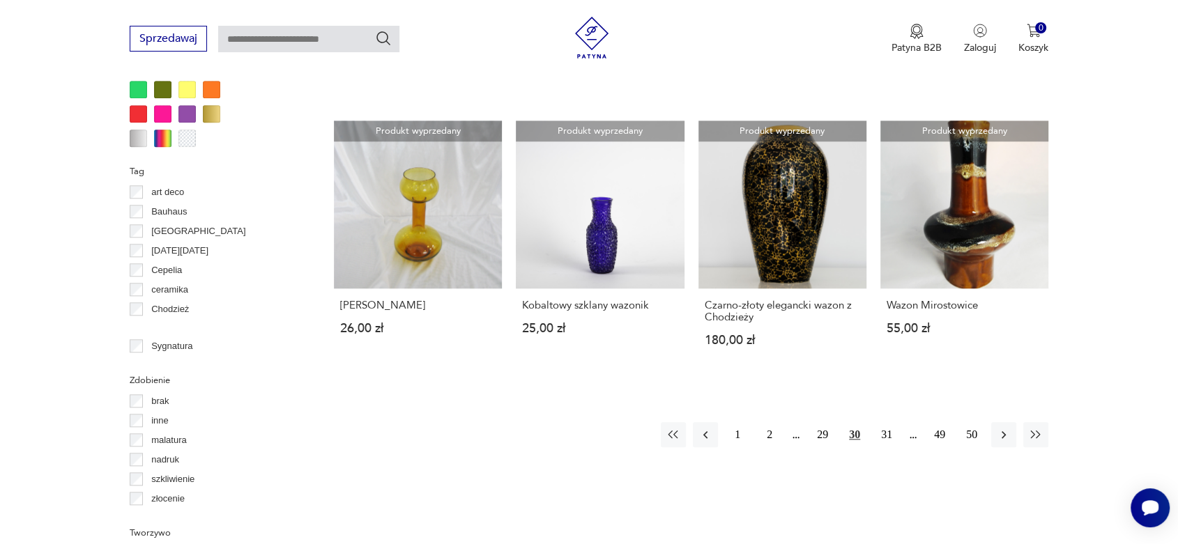
scroll to position [1403, 0]
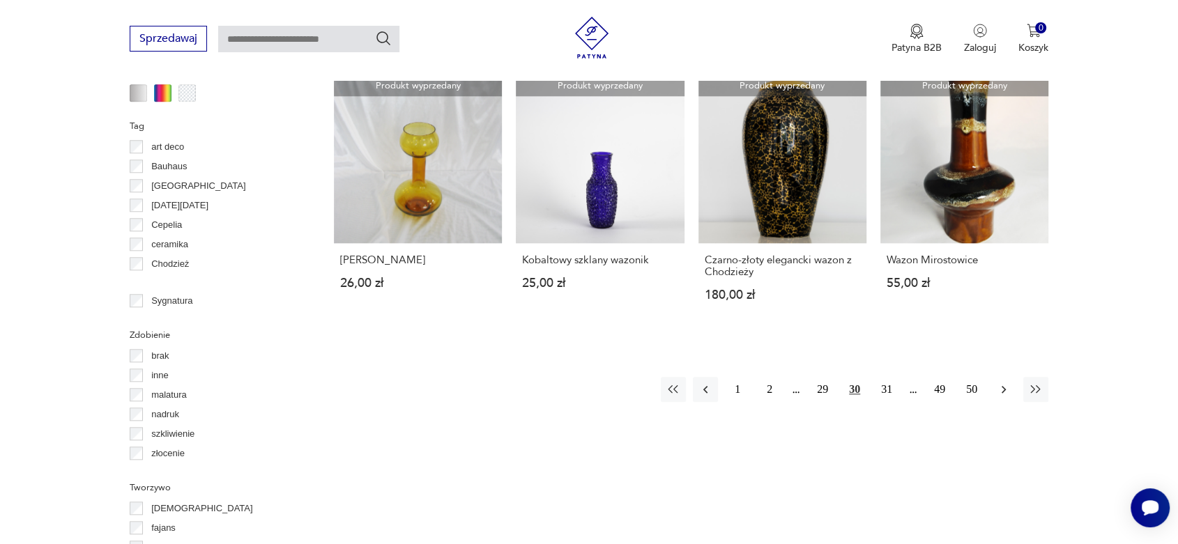
click at [1003, 386] on icon "button" at bounding box center [1004, 390] width 4 height 8
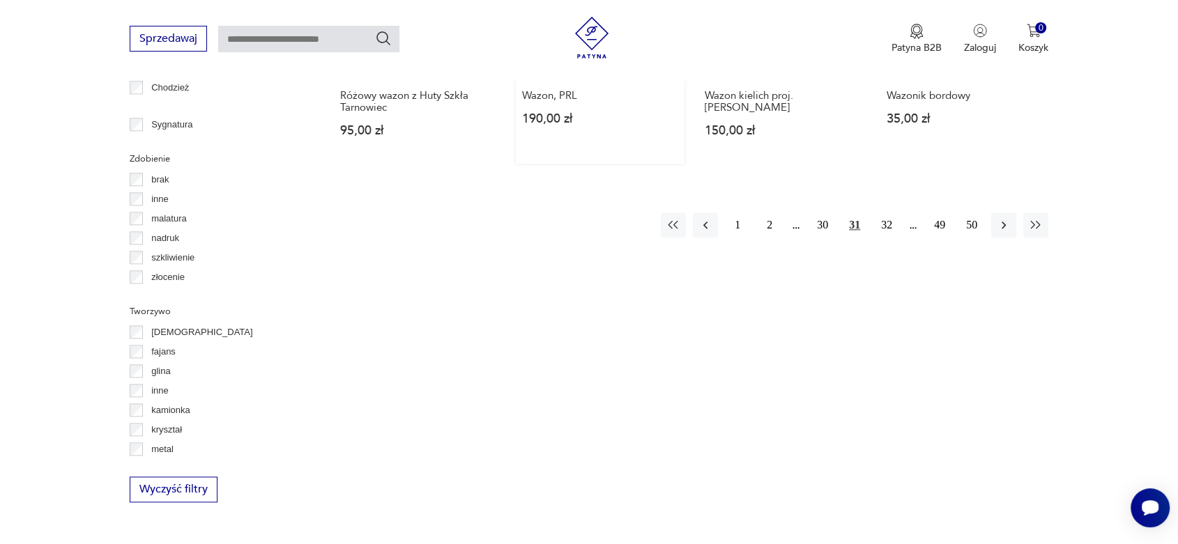
scroll to position [1609, 0]
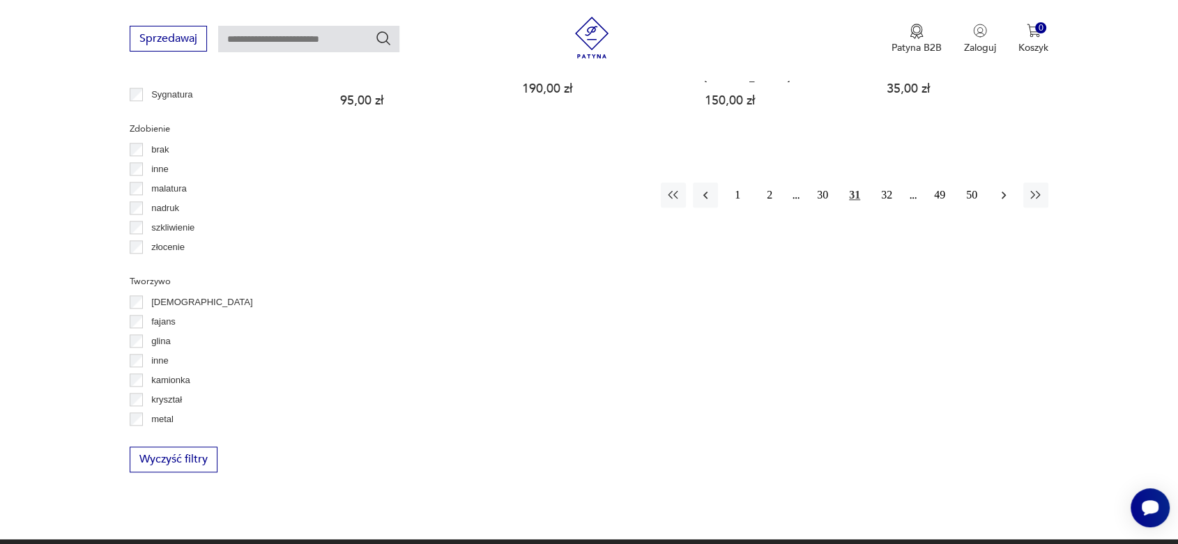
click at [1003, 188] on icon "button" at bounding box center [1004, 195] width 14 height 14
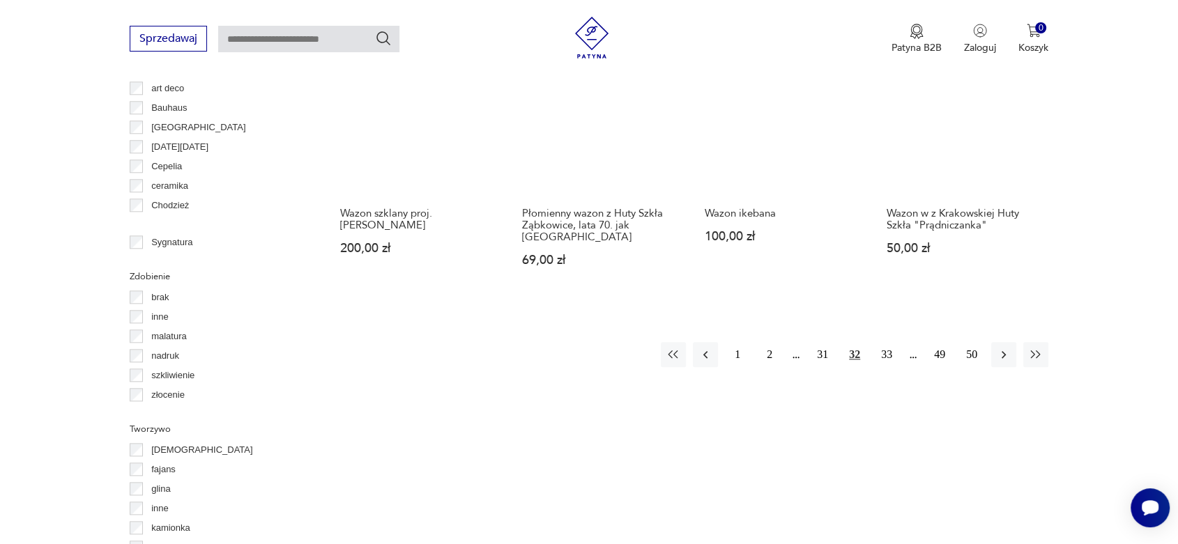
scroll to position [1506, 0]
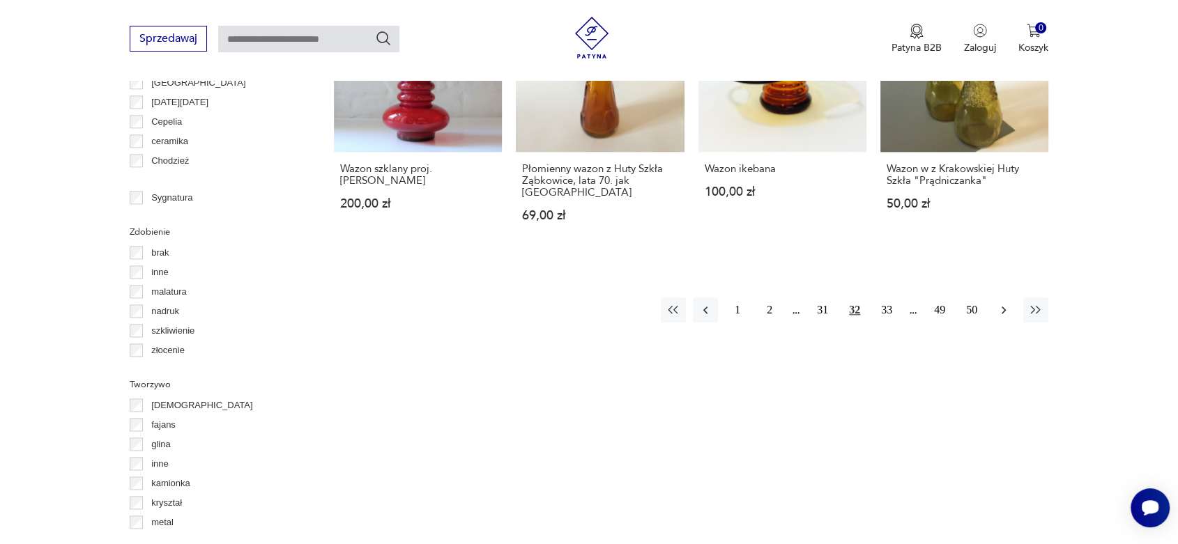
click at [1004, 303] on icon "button" at bounding box center [1004, 310] width 14 height 14
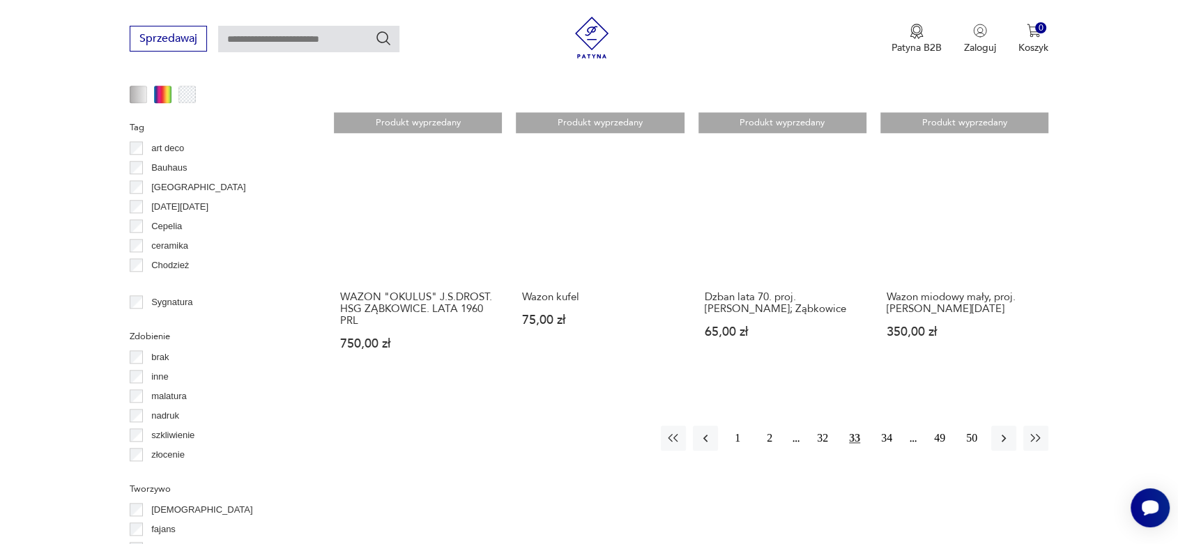
scroll to position [1403, 0]
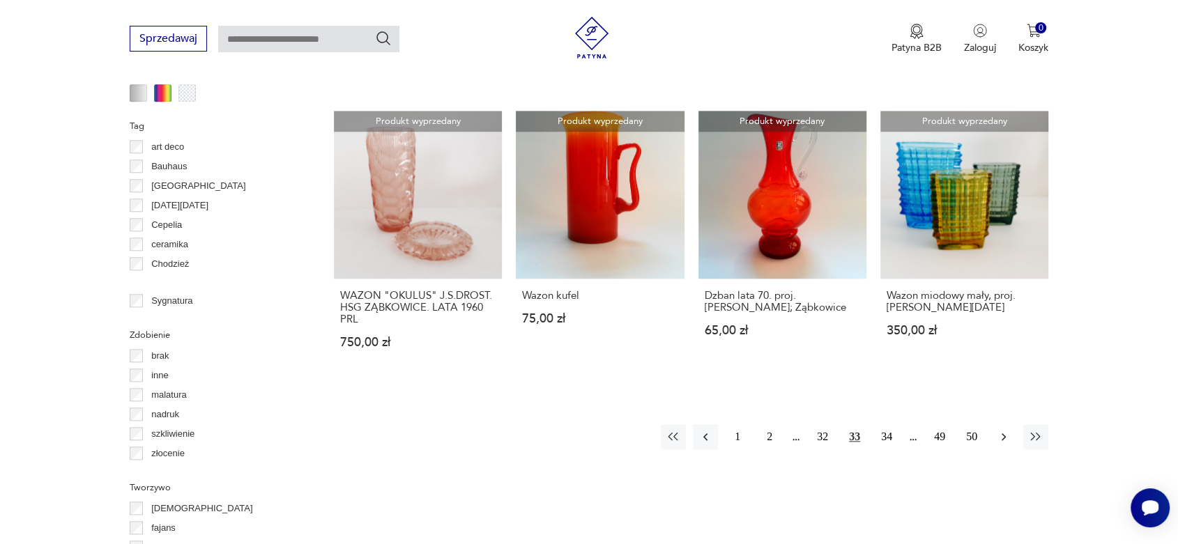
click at [998, 430] on icon "button" at bounding box center [1004, 437] width 14 height 14
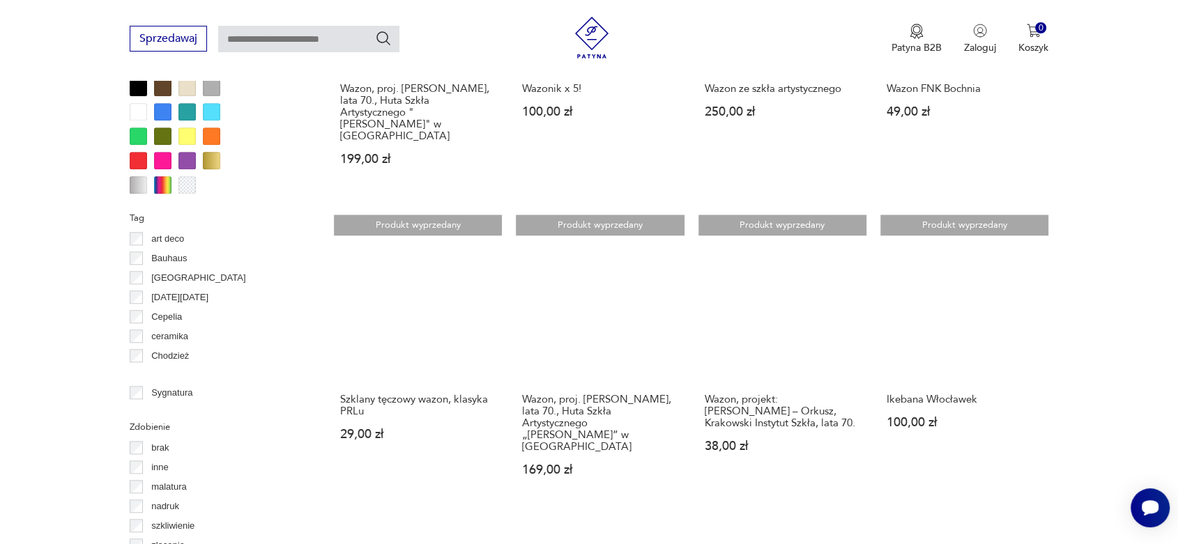
scroll to position [1403, 0]
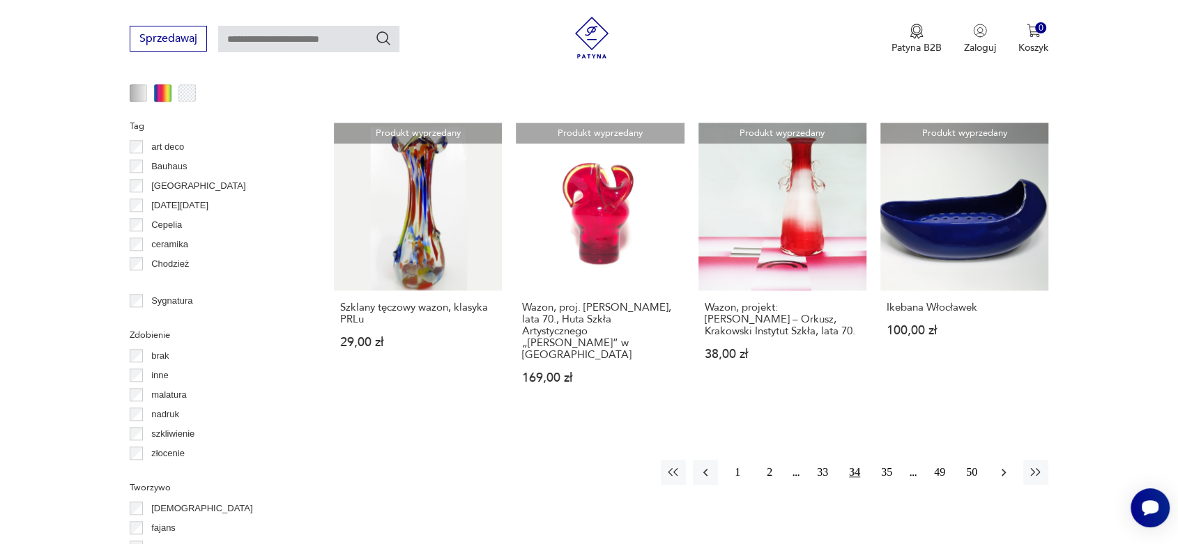
click at [1004, 469] on icon "button" at bounding box center [1004, 473] width 4 height 8
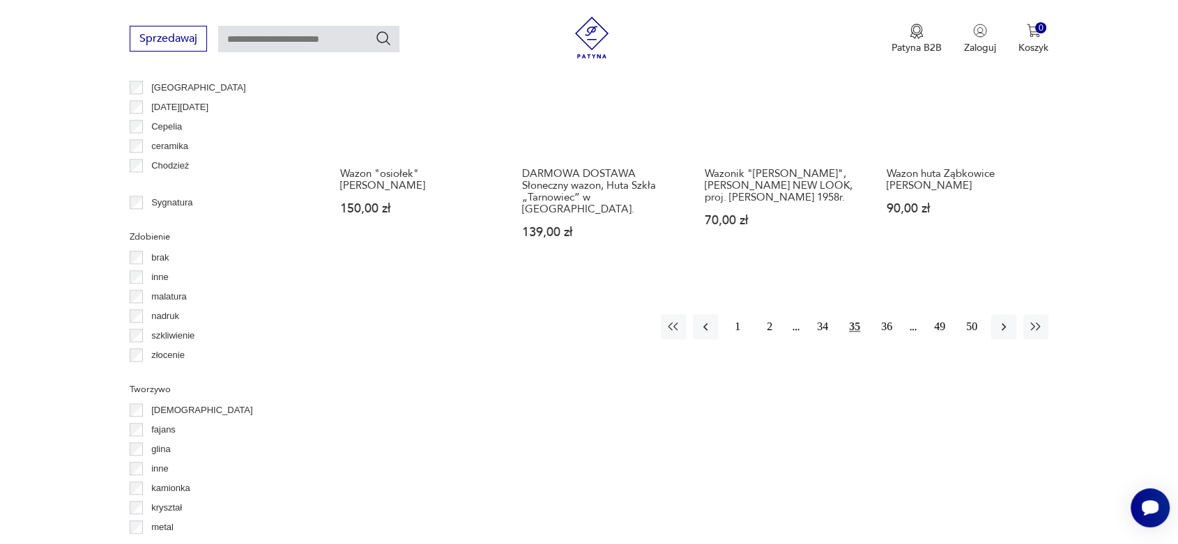
scroll to position [1506, 0]
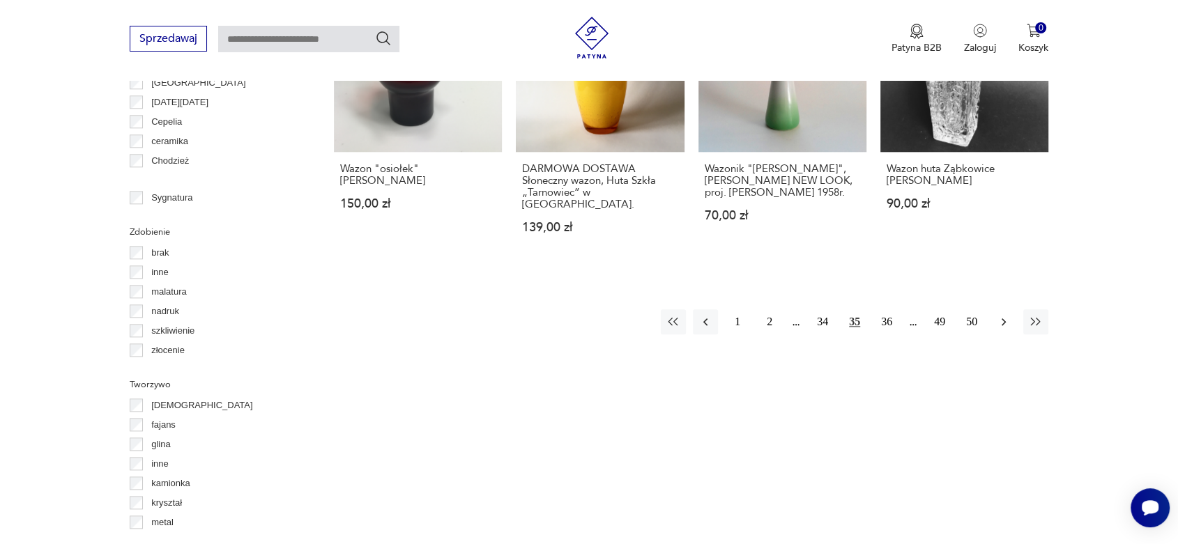
click at [1000, 315] on icon "button" at bounding box center [1004, 322] width 14 height 14
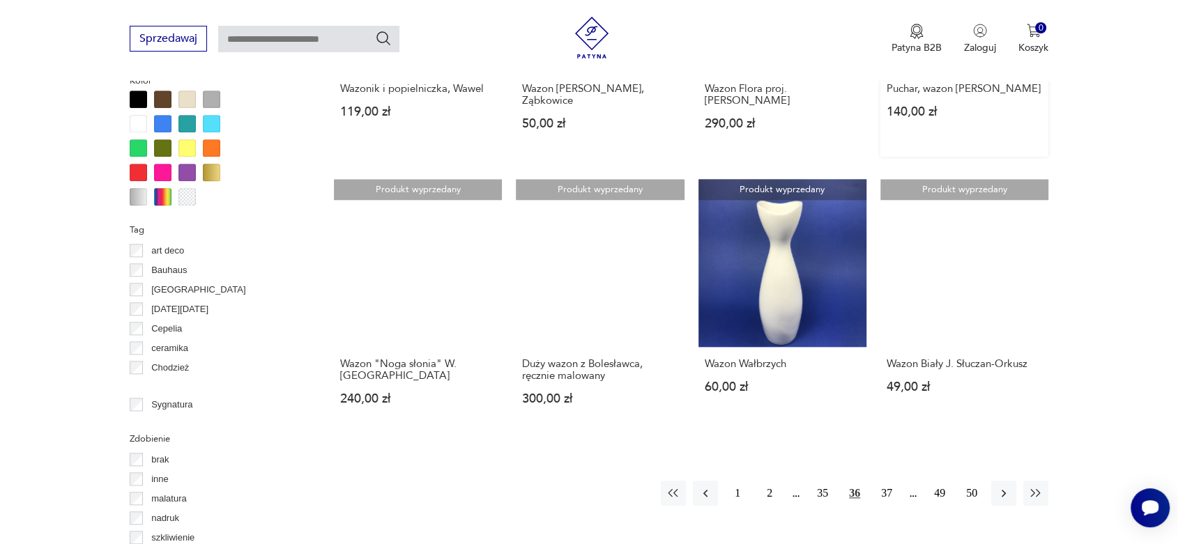
scroll to position [1299, 0]
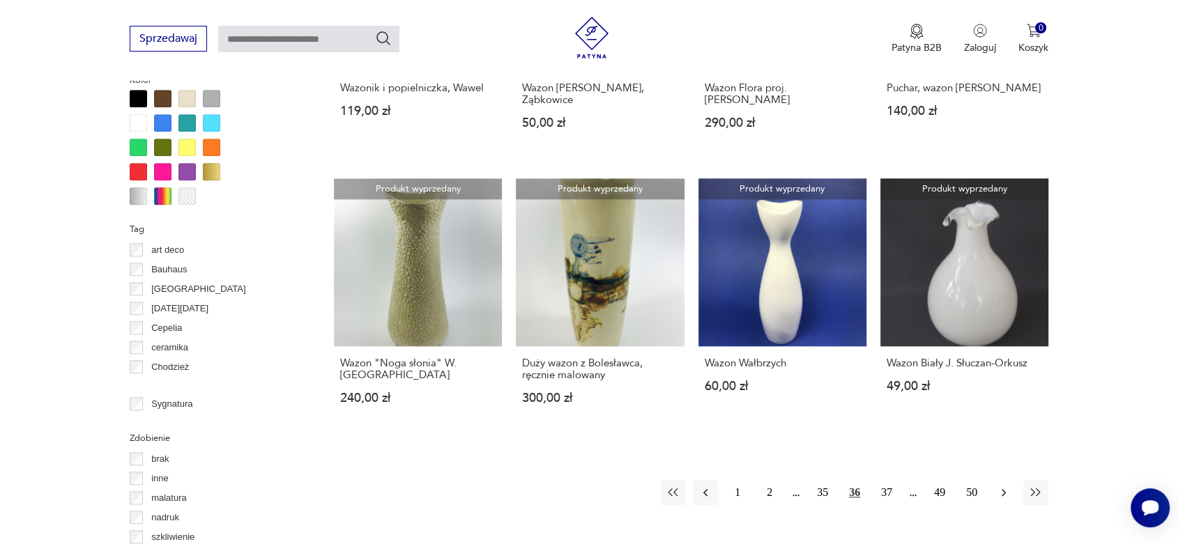
click at [1001, 486] on icon "button" at bounding box center [1004, 493] width 14 height 14
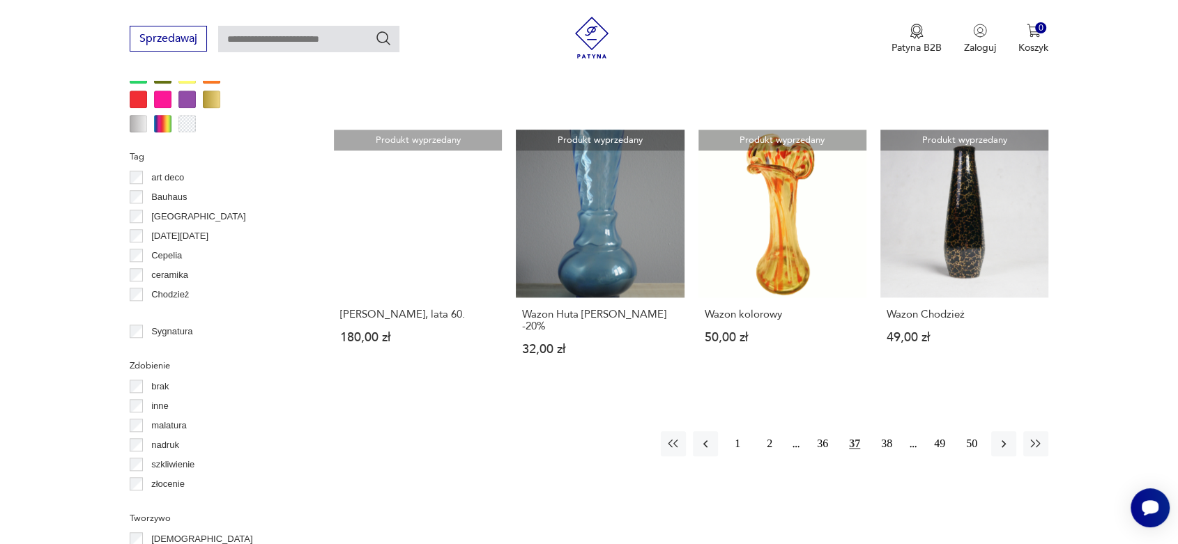
scroll to position [1403, 0]
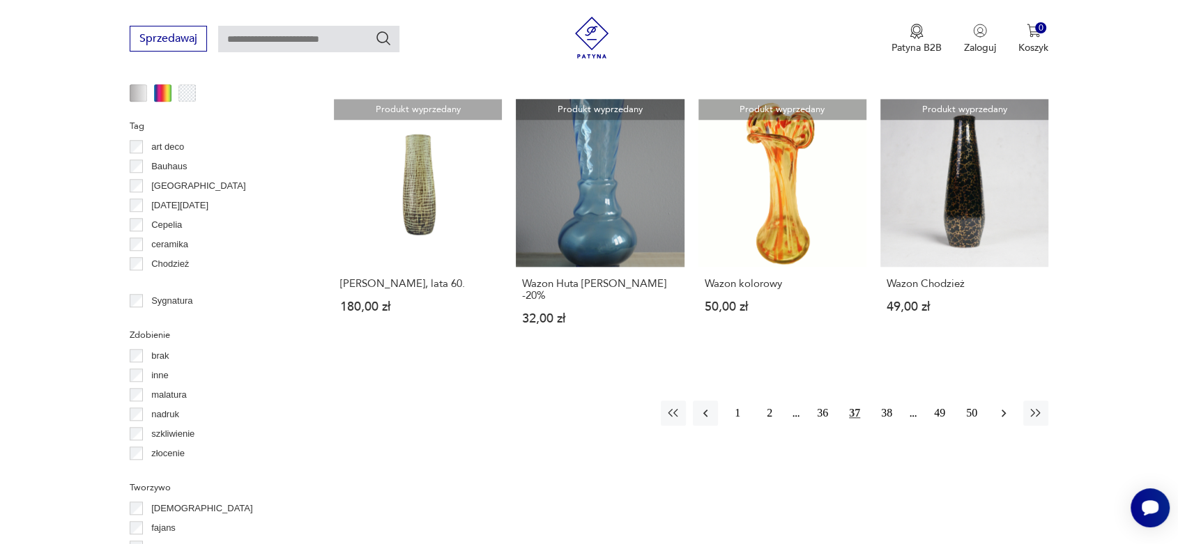
click at [1000, 406] on icon "button" at bounding box center [1004, 413] width 14 height 14
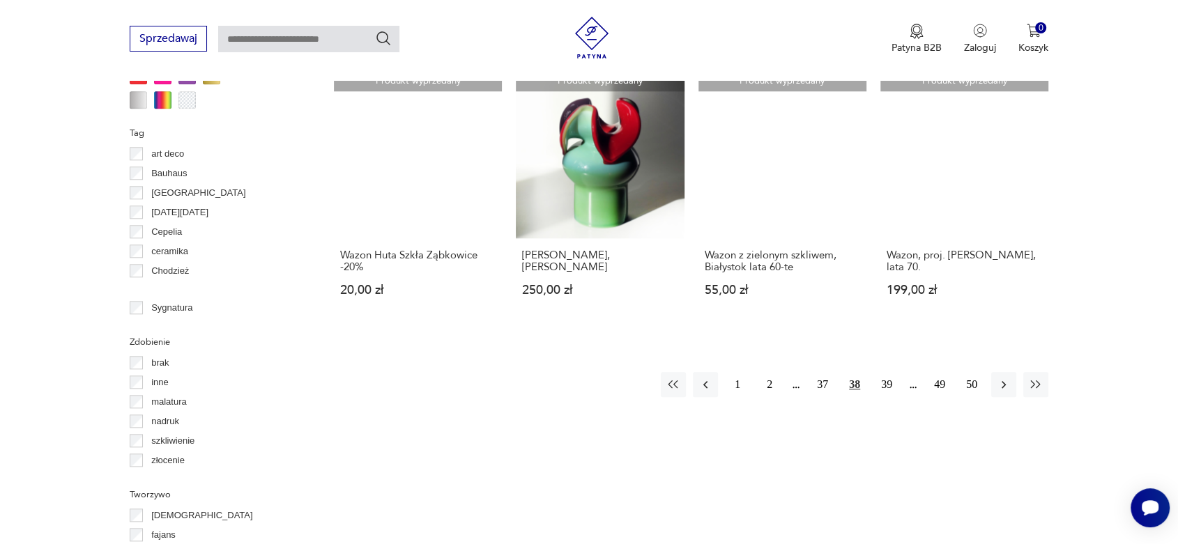
scroll to position [1403, 0]
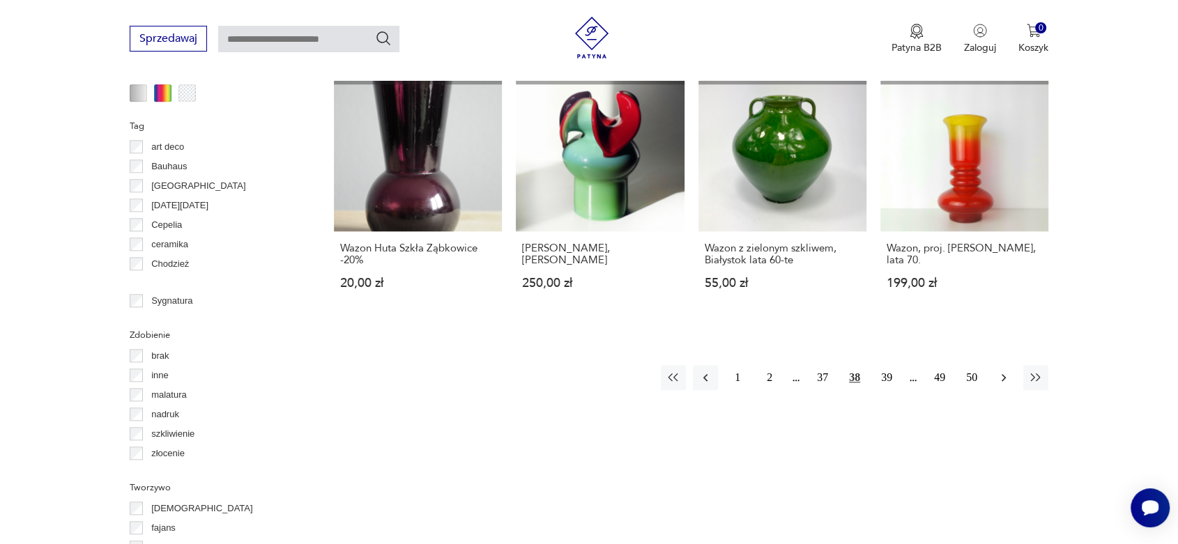
click at [1000, 371] on icon "button" at bounding box center [1004, 378] width 14 height 14
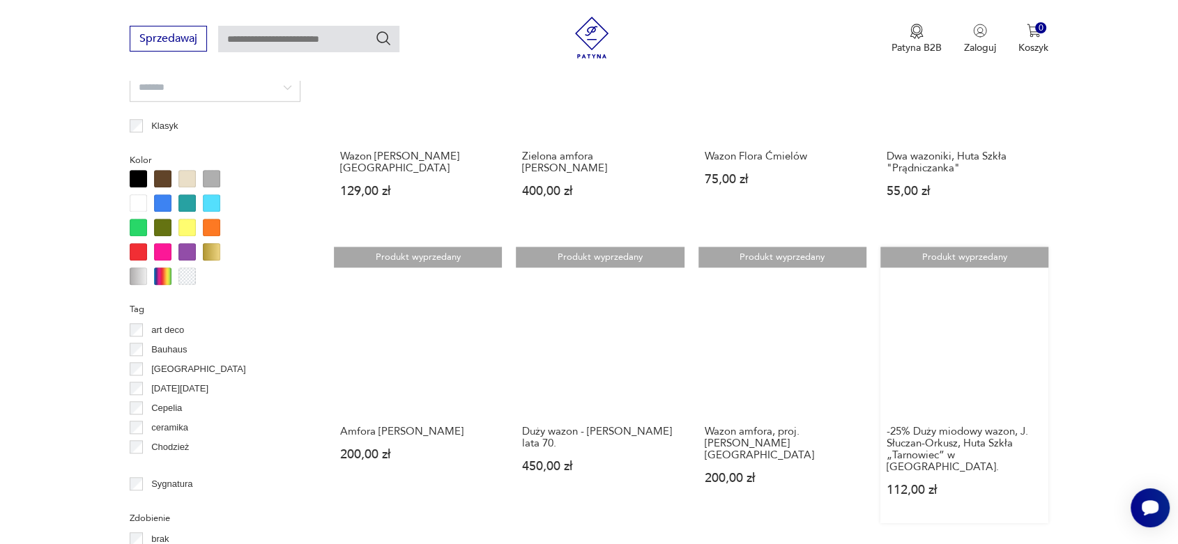
scroll to position [1299, 0]
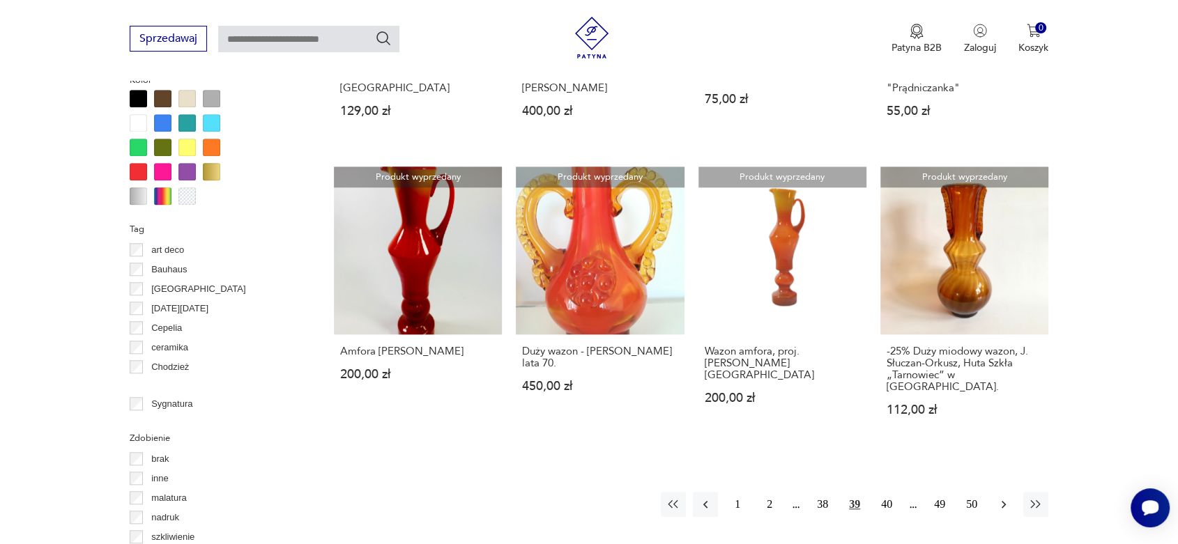
click at [998, 498] on icon "button" at bounding box center [1004, 505] width 14 height 14
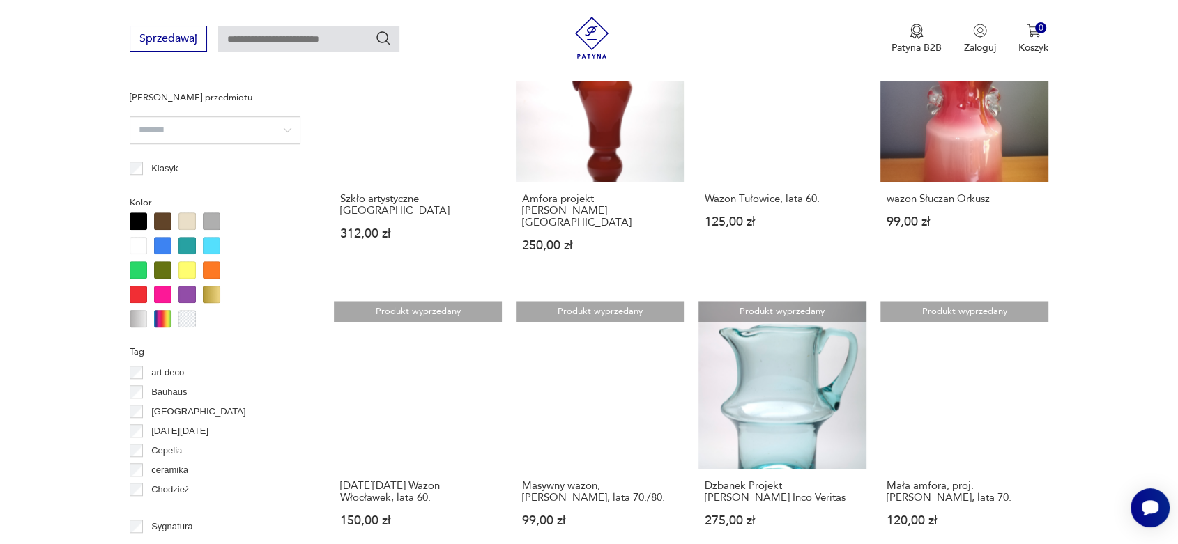
scroll to position [1403, 0]
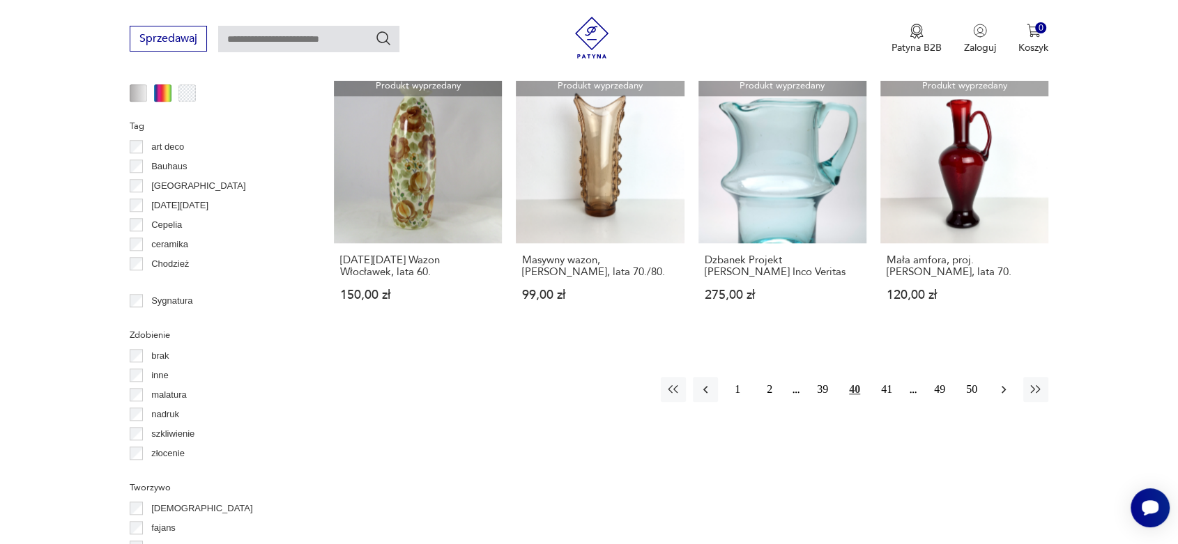
click at [1001, 383] on icon "button" at bounding box center [1004, 390] width 14 height 14
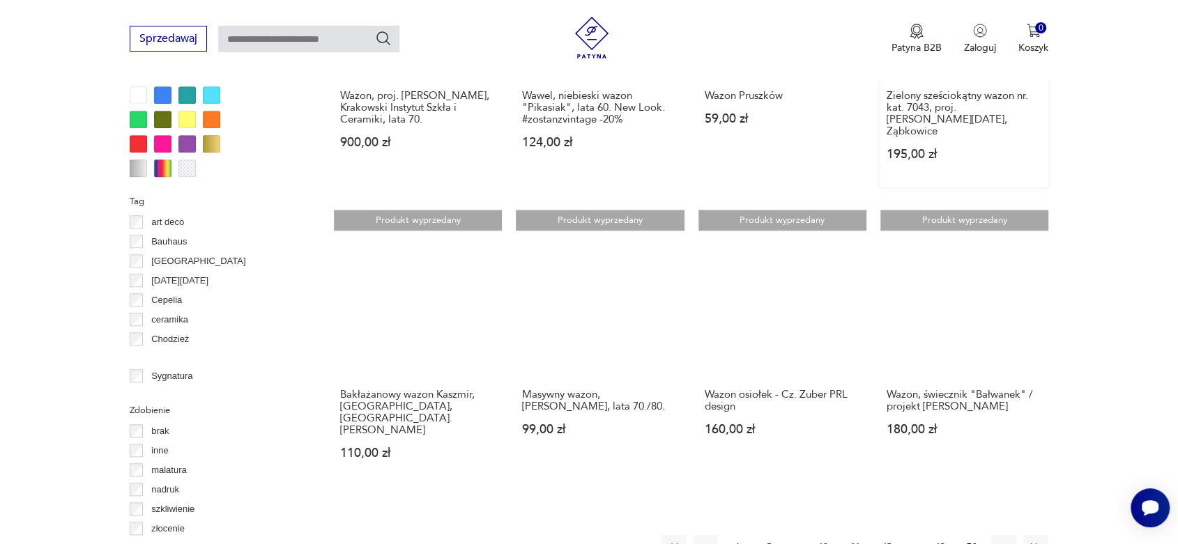
scroll to position [1403, 0]
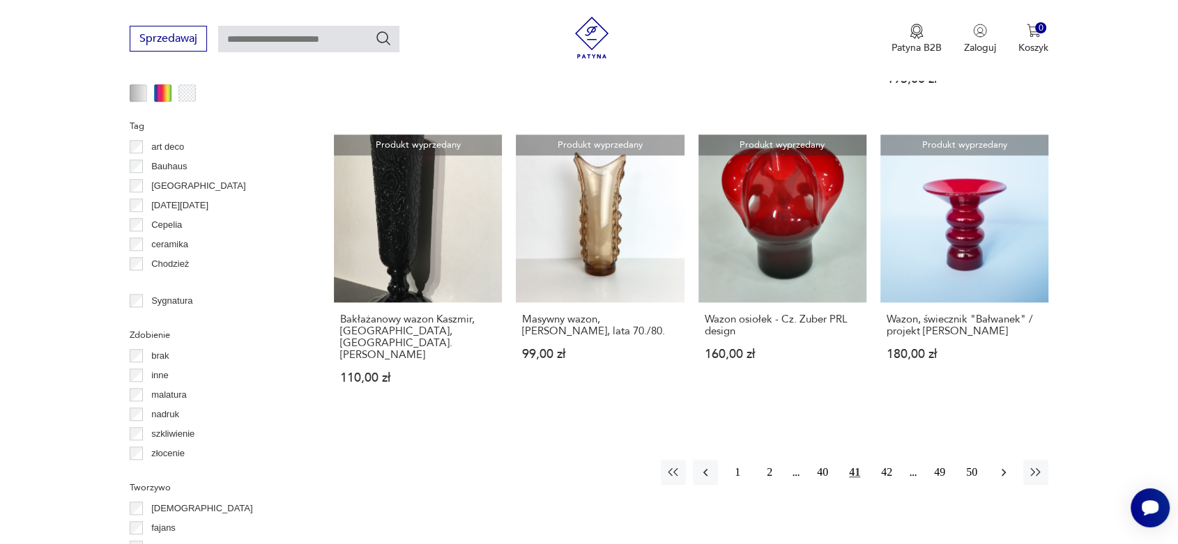
click at [1002, 466] on icon "button" at bounding box center [1004, 473] width 14 height 14
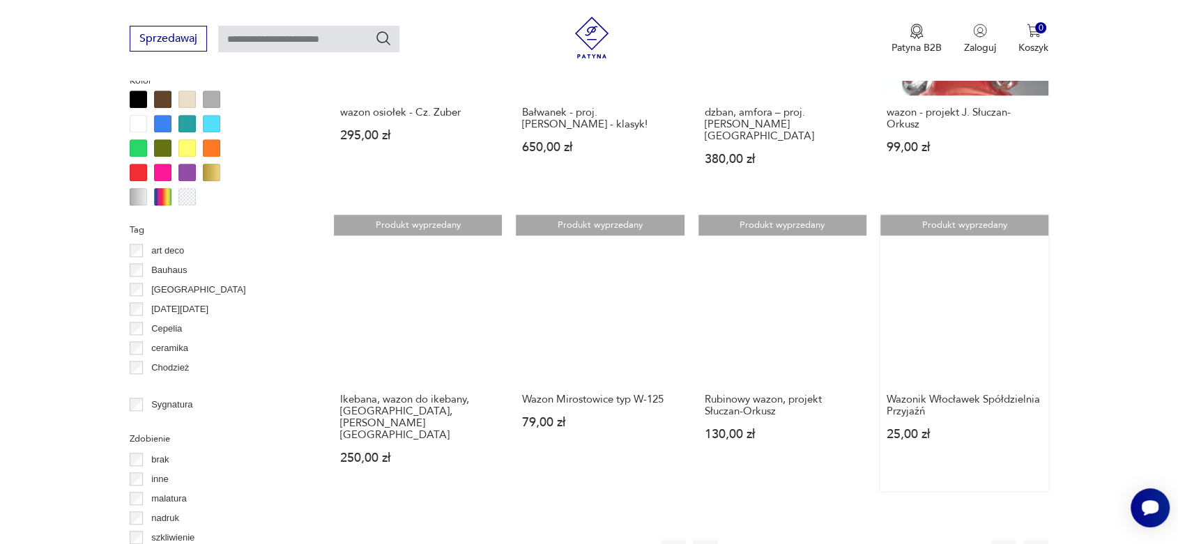
scroll to position [1299, 0]
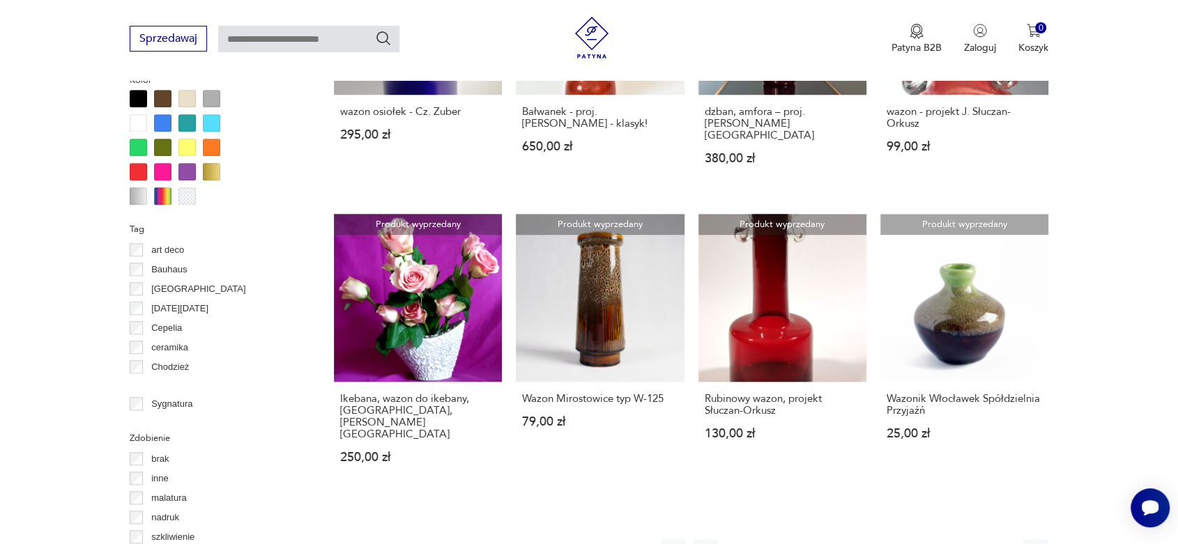
click at [998, 544] on icon "button" at bounding box center [1004, 552] width 14 height 14
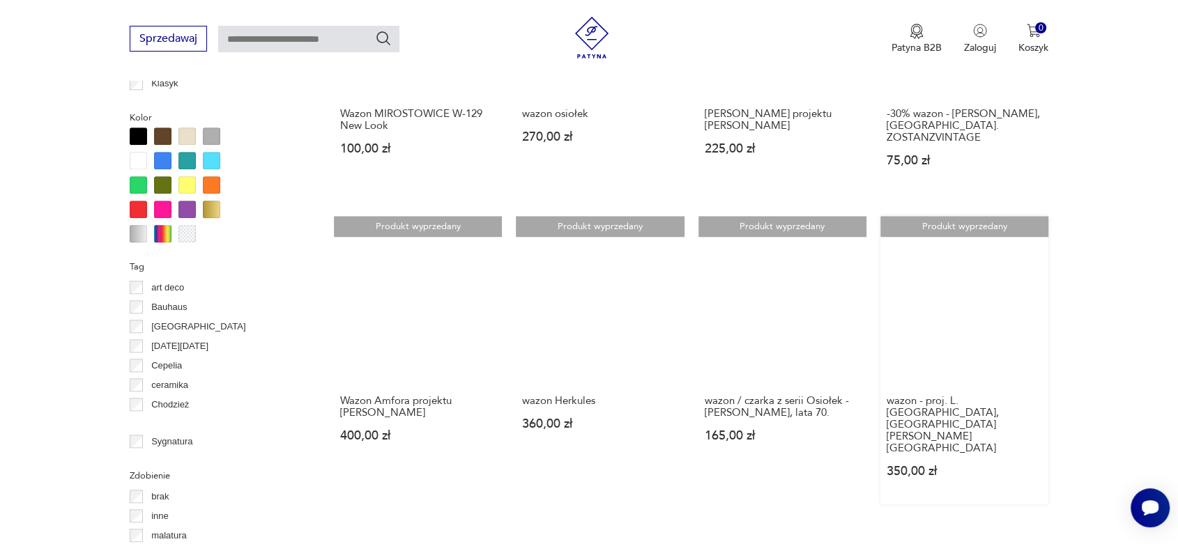
scroll to position [1403, 0]
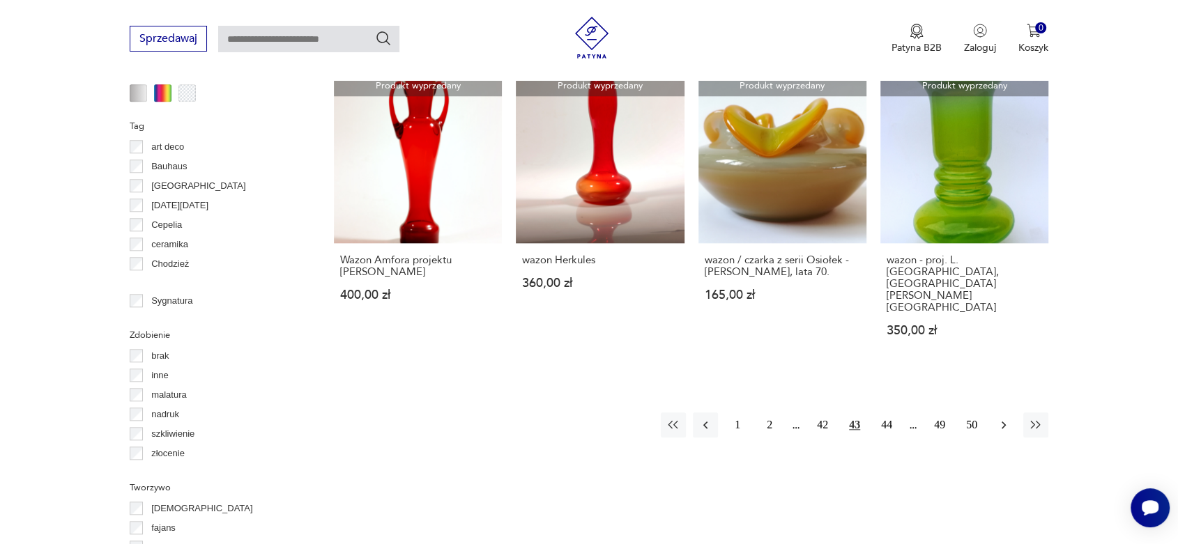
click at [1000, 418] on icon "button" at bounding box center [1004, 425] width 14 height 14
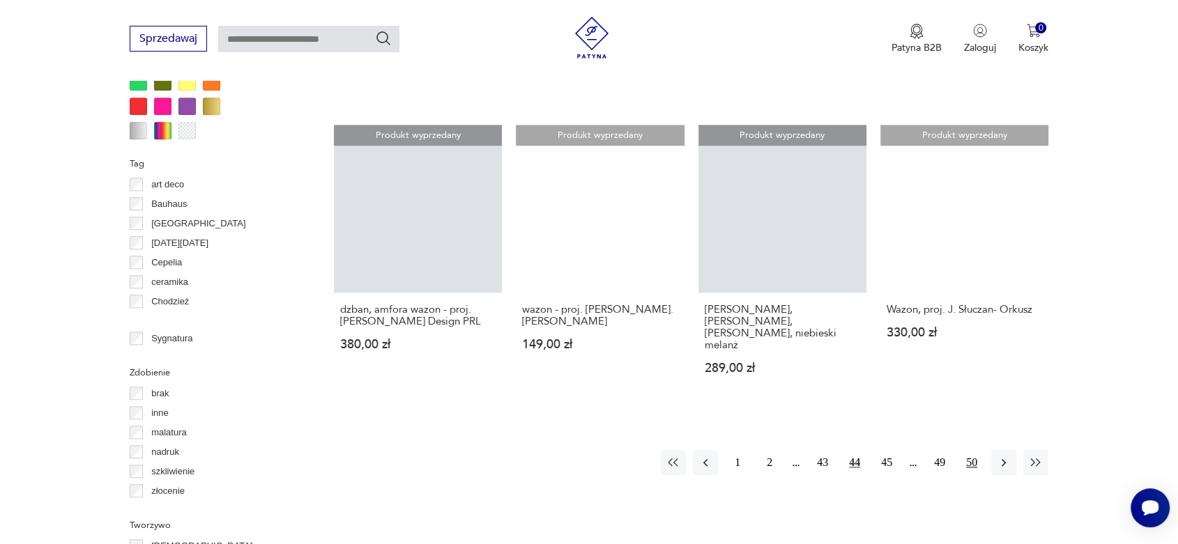
scroll to position [1506, 0]
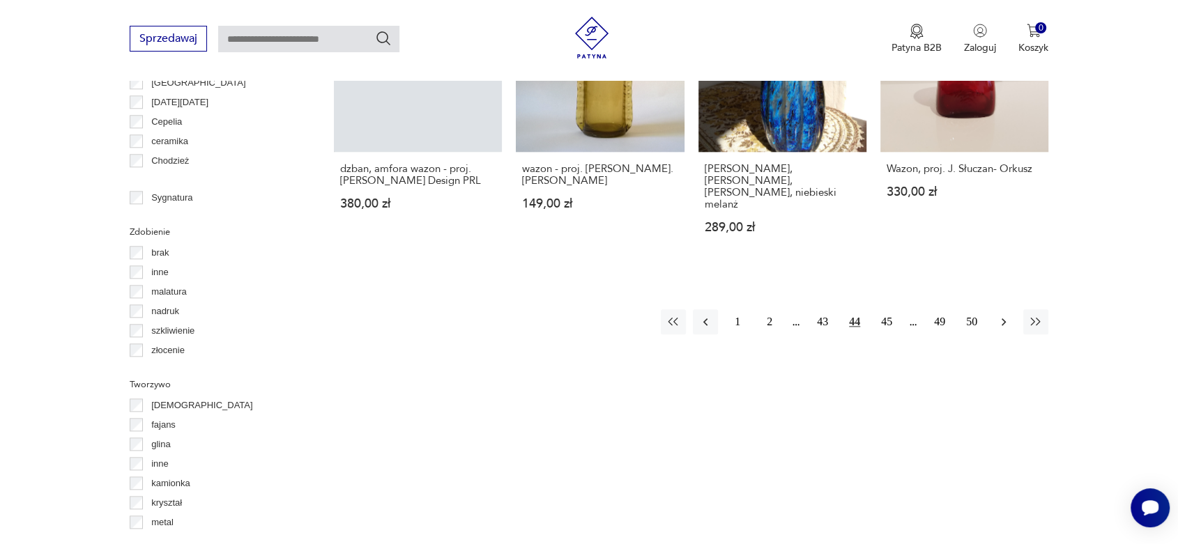
click at [1002, 315] on icon "button" at bounding box center [1004, 322] width 14 height 14
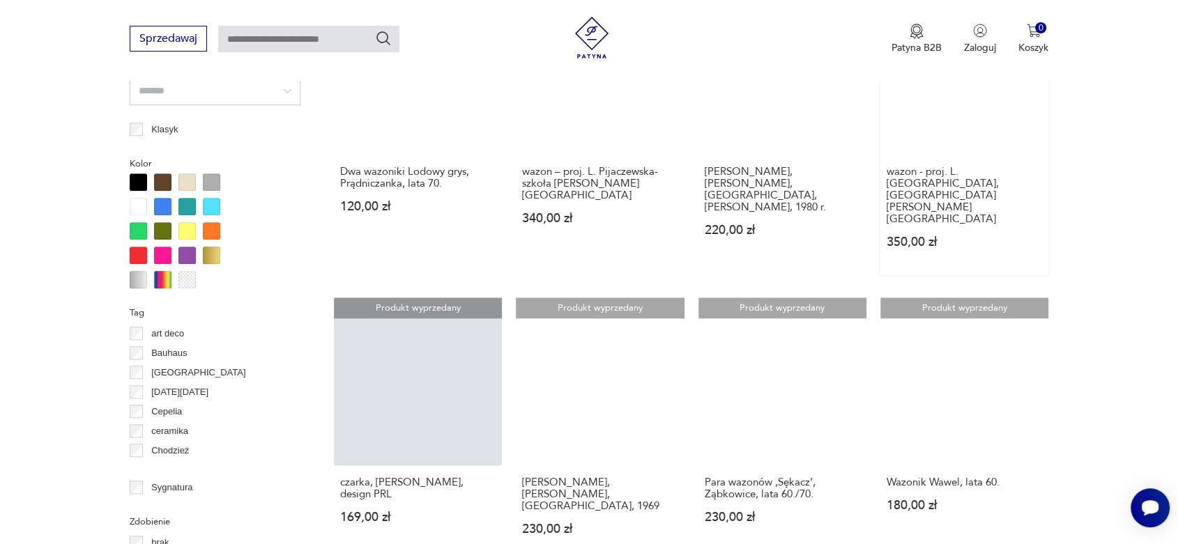
scroll to position [1299, 0]
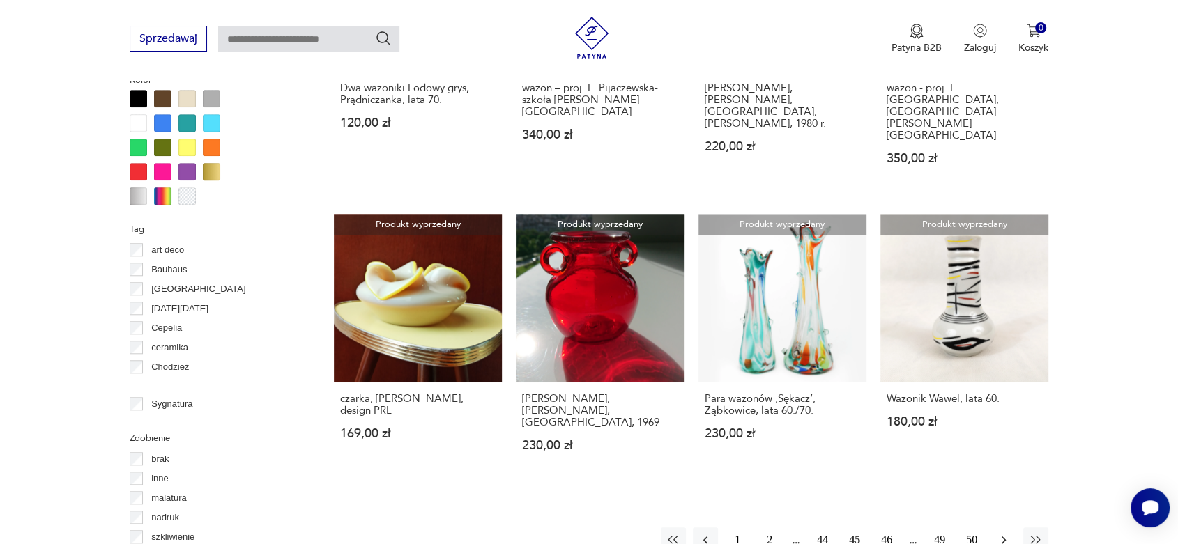
click at [1006, 533] on icon "button" at bounding box center [1004, 540] width 14 height 14
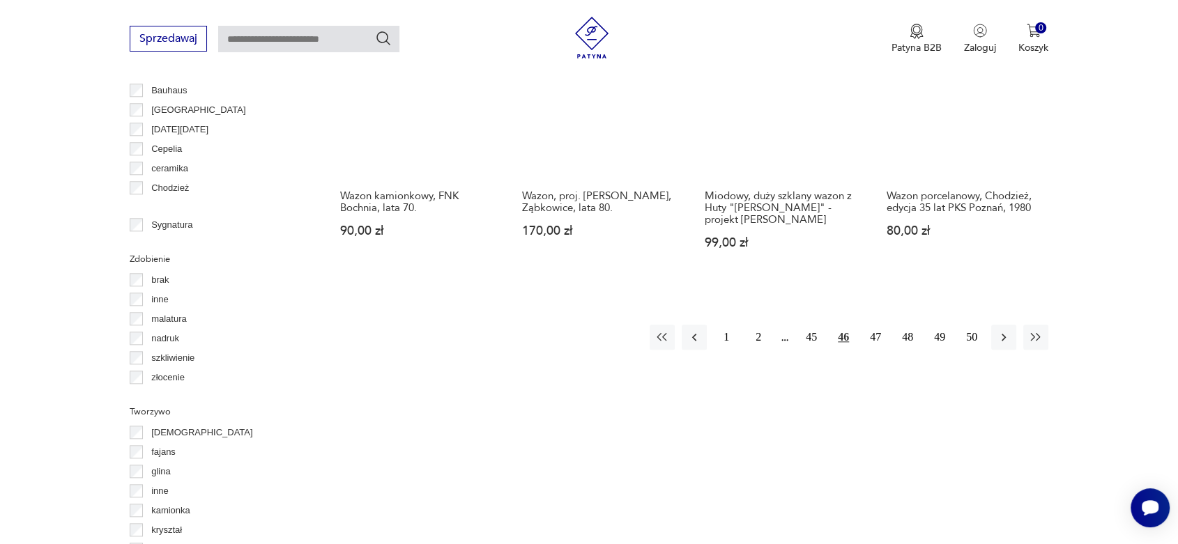
scroll to position [1506, 0]
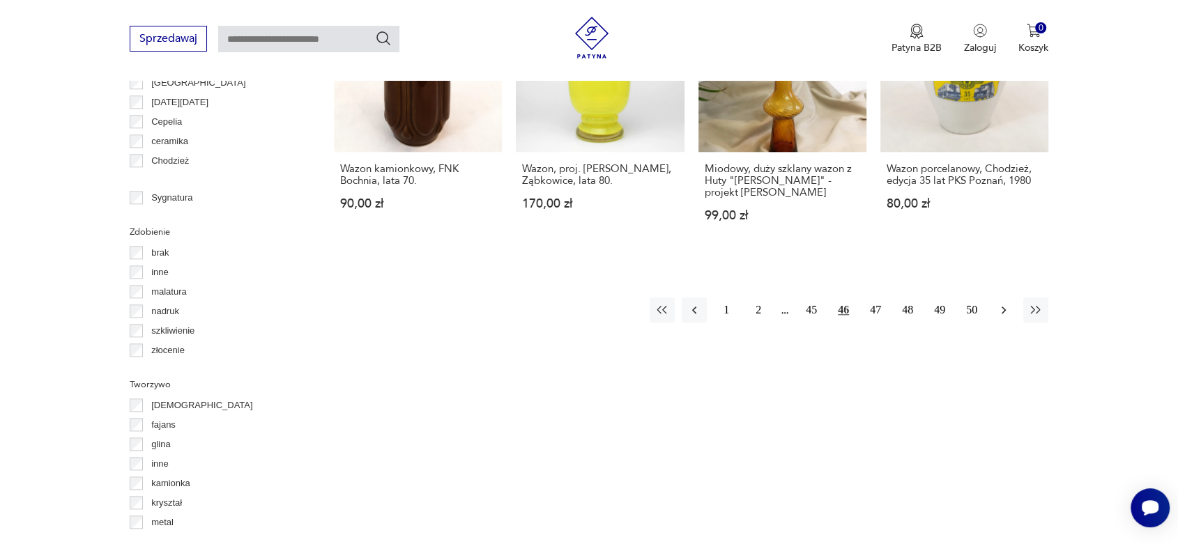
click at [999, 303] on icon "button" at bounding box center [1004, 310] width 14 height 14
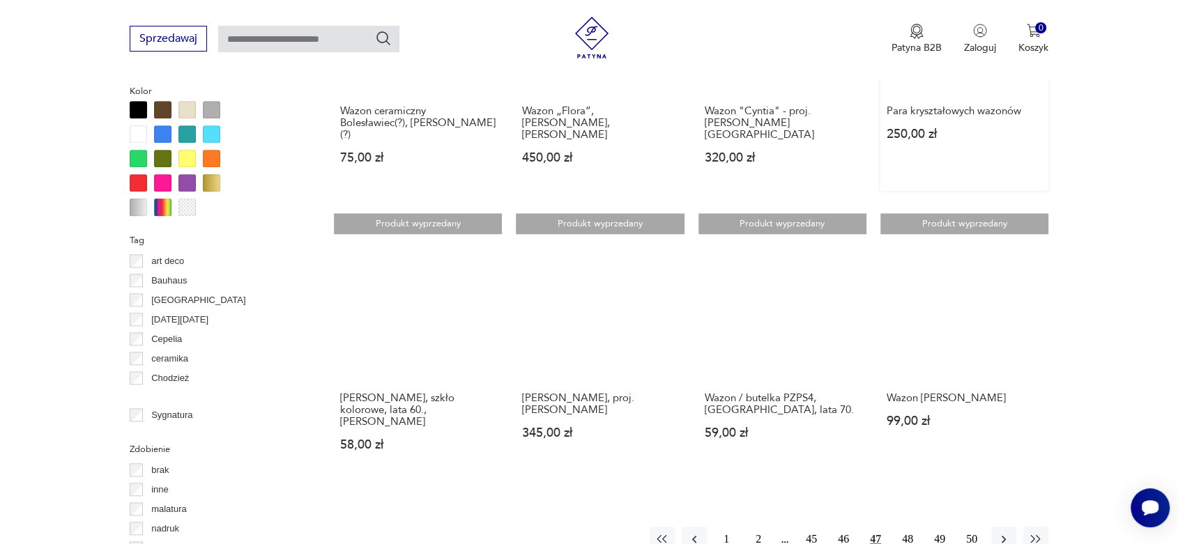
scroll to position [1299, 0]
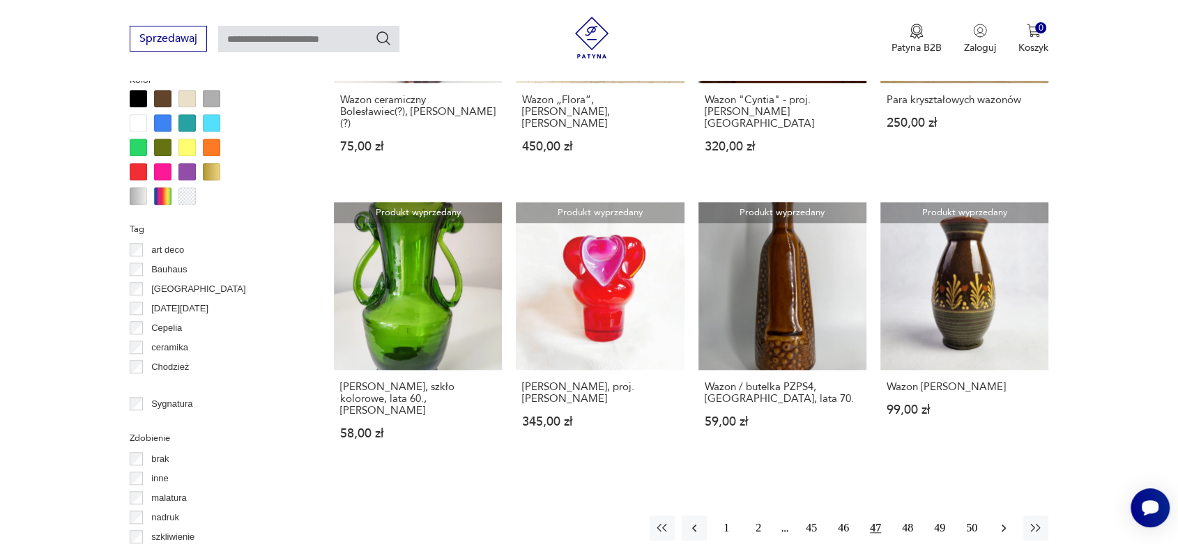
click at [1004, 521] on icon "button" at bounding box center [1004, 528] width 14 height 14
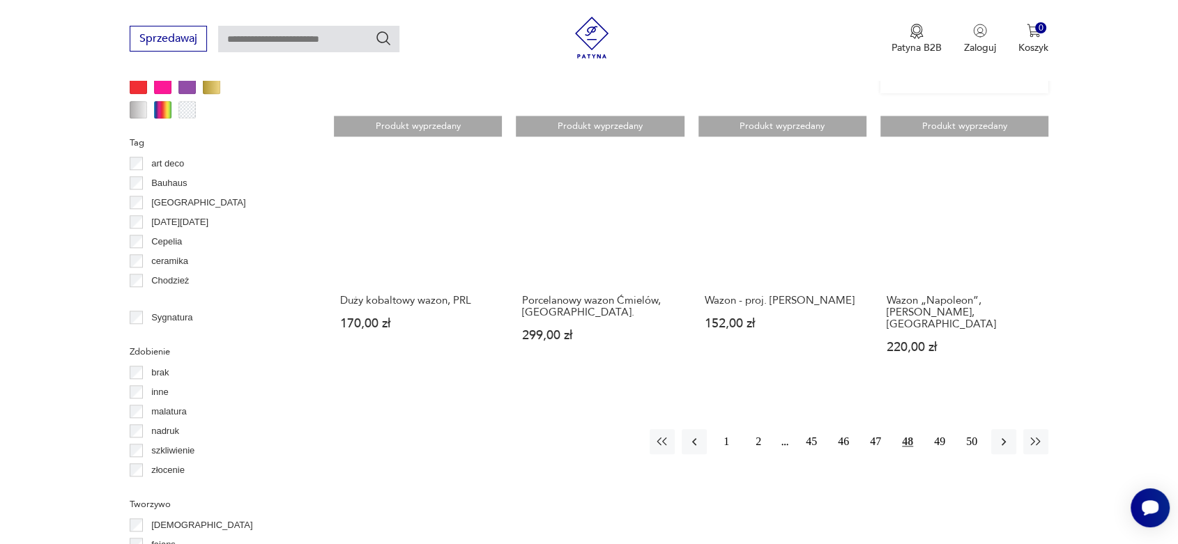
scroll to position [1403, 0]
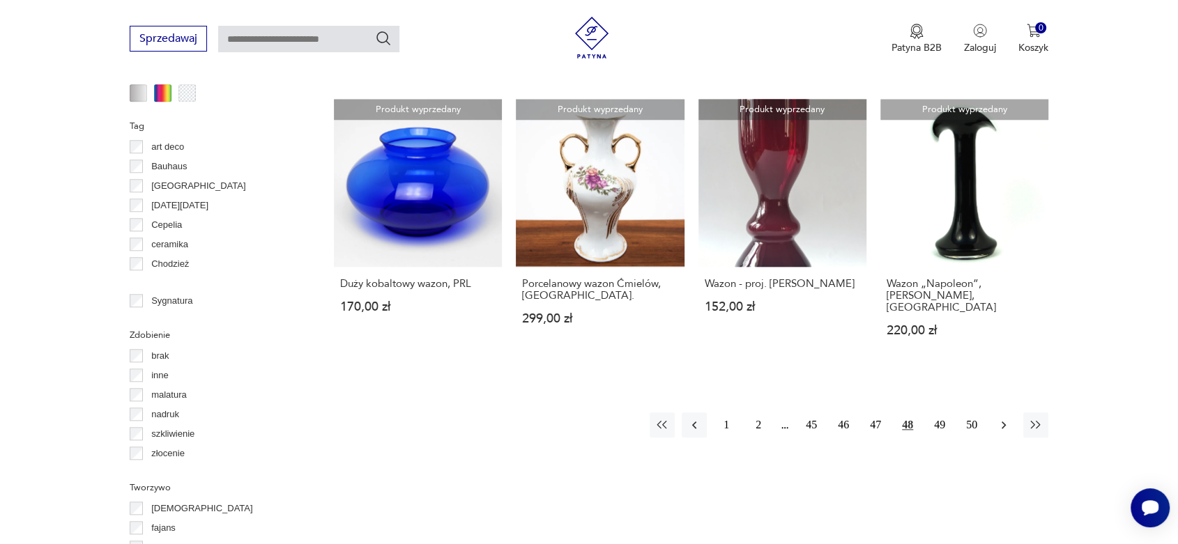
click at [1000, 418] on icon "button" at bounding box center [1004, 425] width 14 height 14
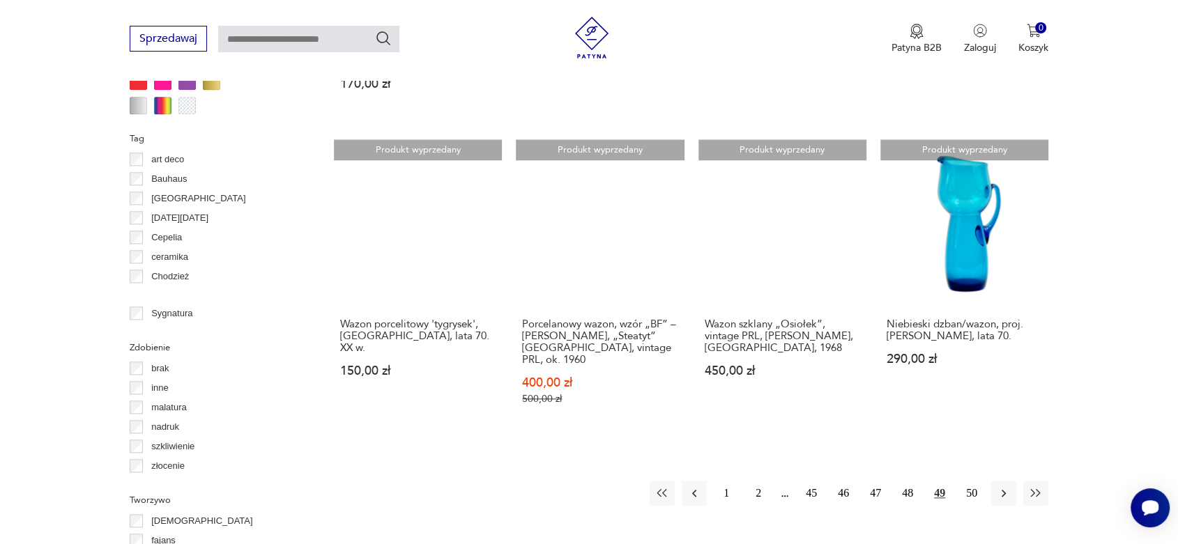
scroll to position [1403, 0]
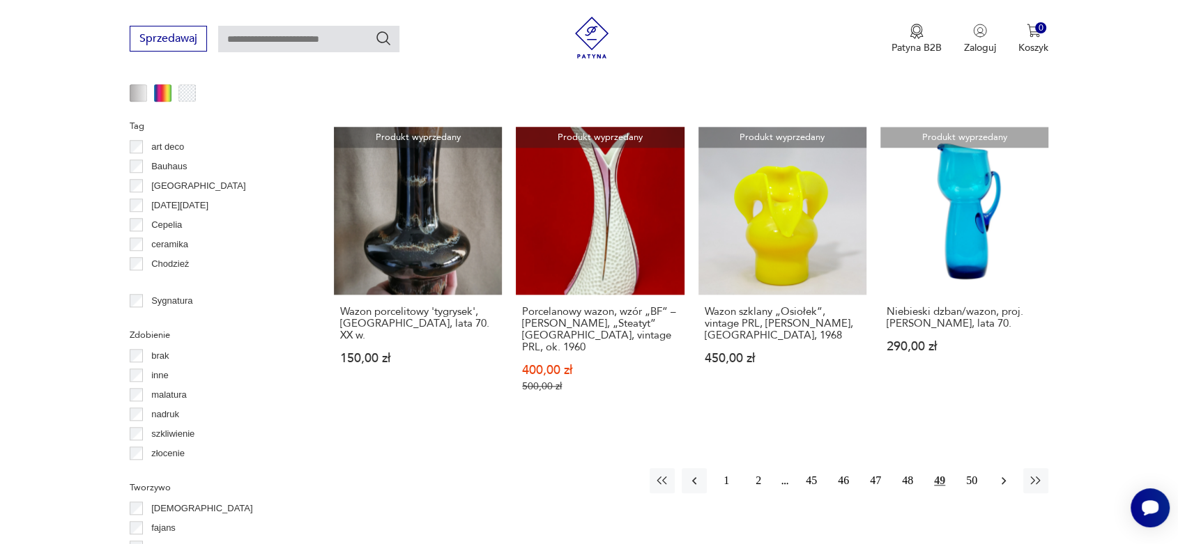
click at [1007, 474] on icon "button" at bounding box center [1004, 481] width 14 height 14
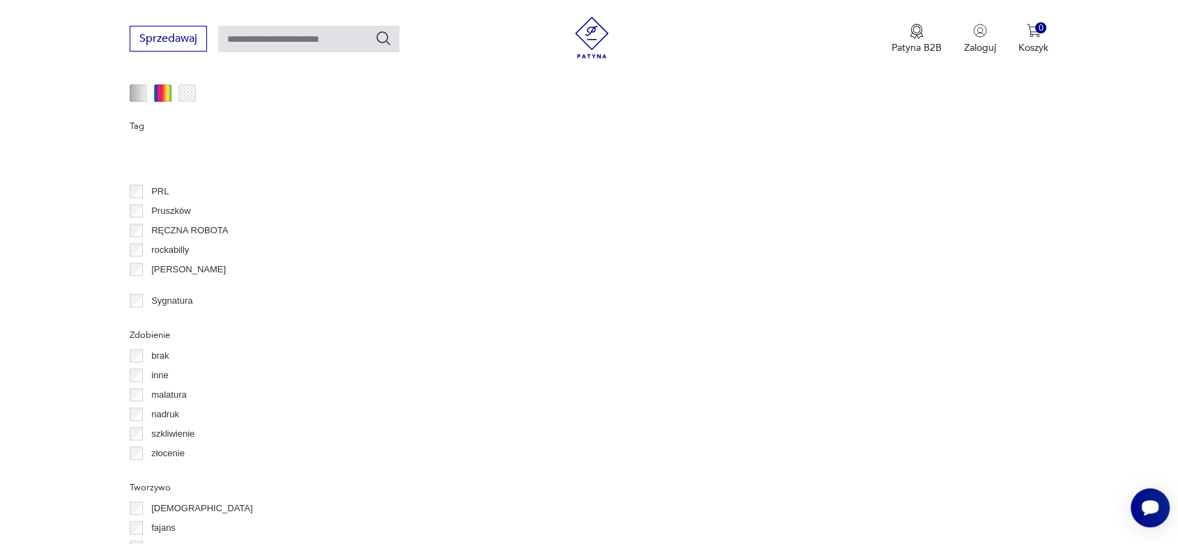
scroll to position [862, 0]
